Goal: Task Accomplishment & Management: Use online tool/utility

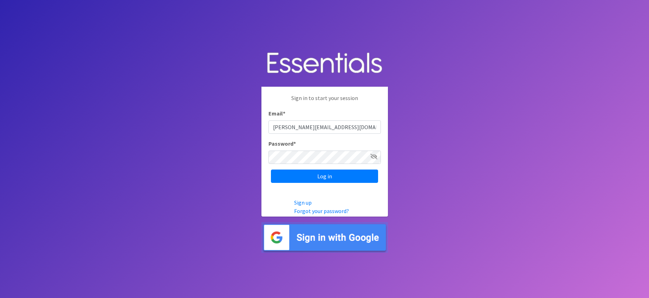
type input "janet@thediaperbank.org"
click at [271, 170] on input "Log in" at bounding box center [324, 176] width 107 height 13
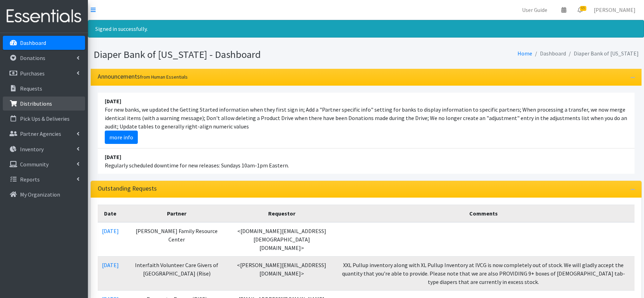
click at [41, 103] on p "Distributions" at bounding box center [36, 103] width 32 height 7
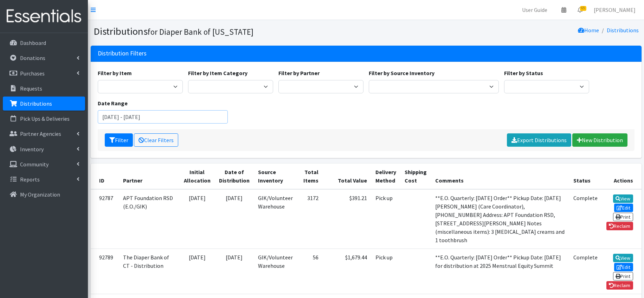
click at [200, 118] on input "[DATE] - [DATE]" at bounding box center [163, 116] width 130 height 13
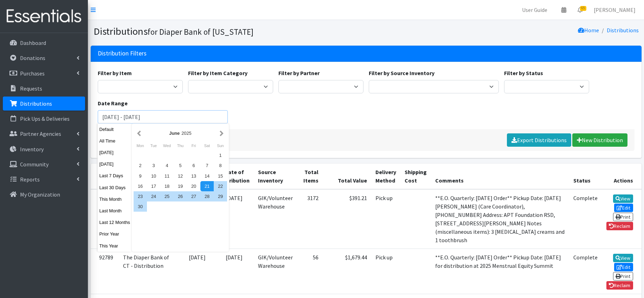
drag, startPoint x: 189, startPoint y: 116, endPoint x: 97, endPoint y: 116, distance: 91.7
click at [98, 116] on input "June 21, 2025 - September 21, 2025" at bounding box center [163, 116] width 130 height 13
type input "[DATE] - [DATE]"
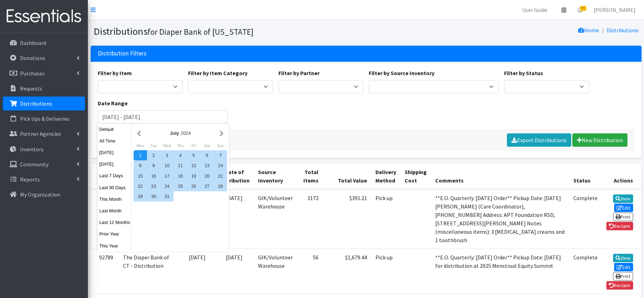
click at [453, 127] on div "Filter by Item Adult Briefs (Small/Medium) Adult Briefs (XXL) Adult Cloth Diape…" at bounding box center [366, 99] width 542 height 60
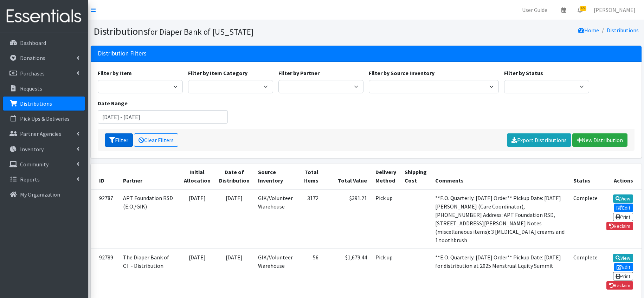
click at [117, 138] on button "Filter" at bounding box center [119, 140] width 28 height 13
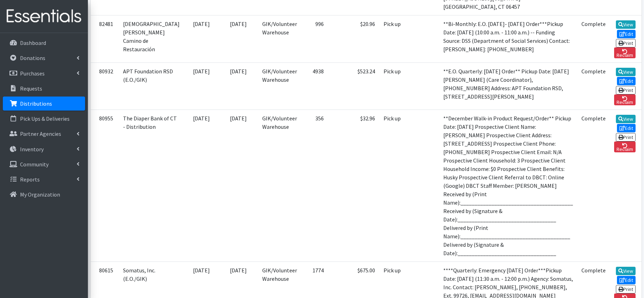
scroll to position [4633, 0]
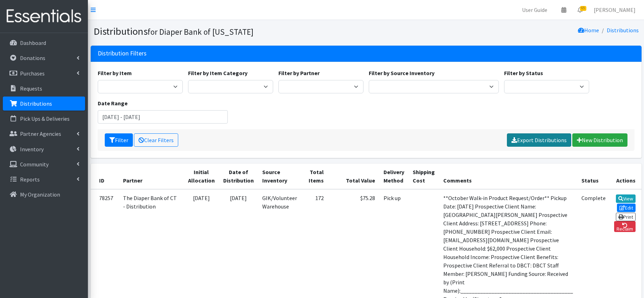
click at [538, 139] on link "Export Distributions" at bounding box center [539, 140] width 64 height 13
